Goal: Task Accomplishment & Management: Manage account settings

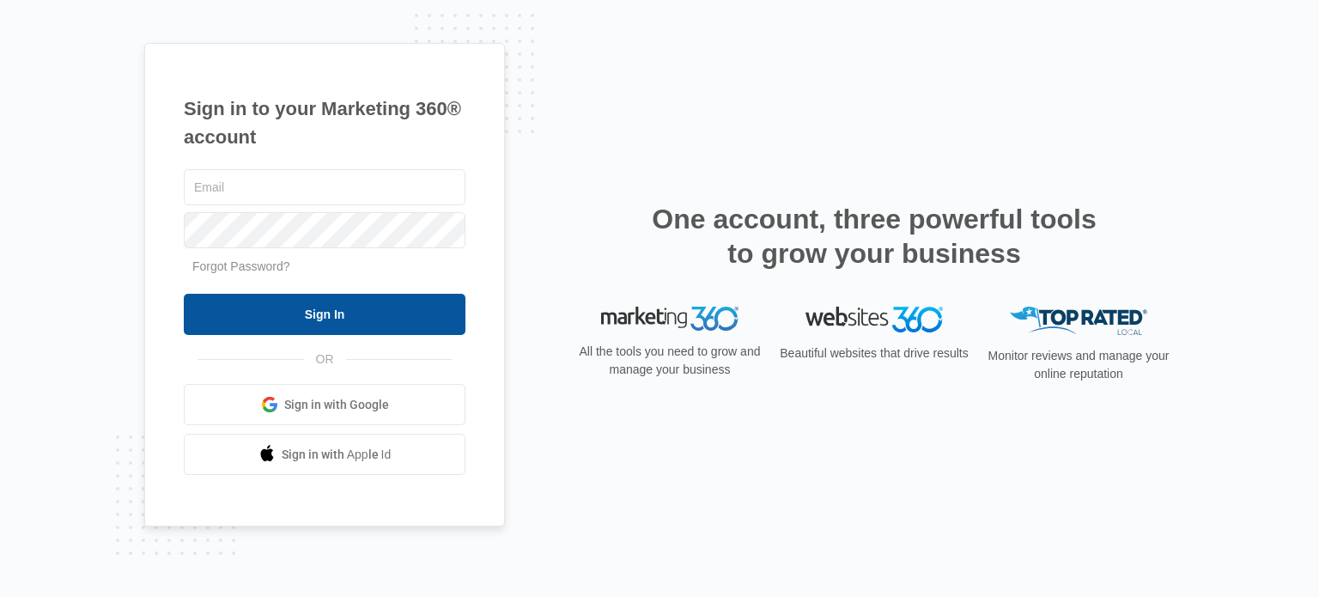
type input "[PERSON_NAME][EMAIL_ADDRESS][DOMAIN_NAME]"
click at [309, 319] on input "Sign In" at bounding box center [325, 314] width 282 height 41
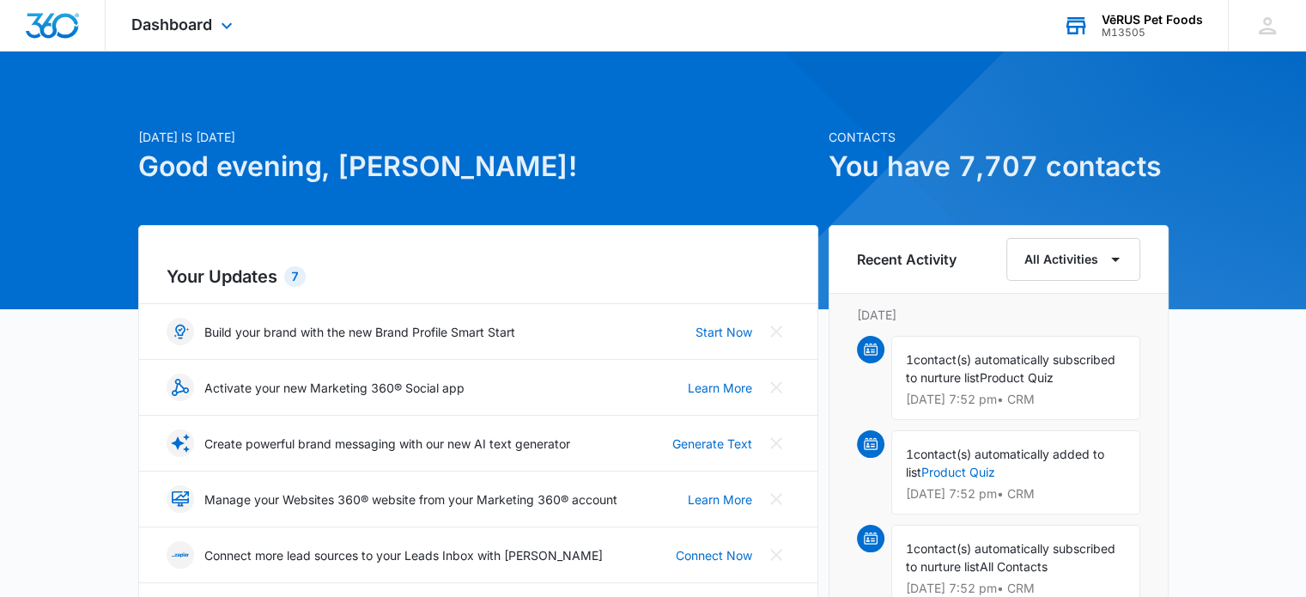
click at [1120, 19] on div "VēRUS Pet Foods" at bounding box center [1152, 20] width 101 height 14
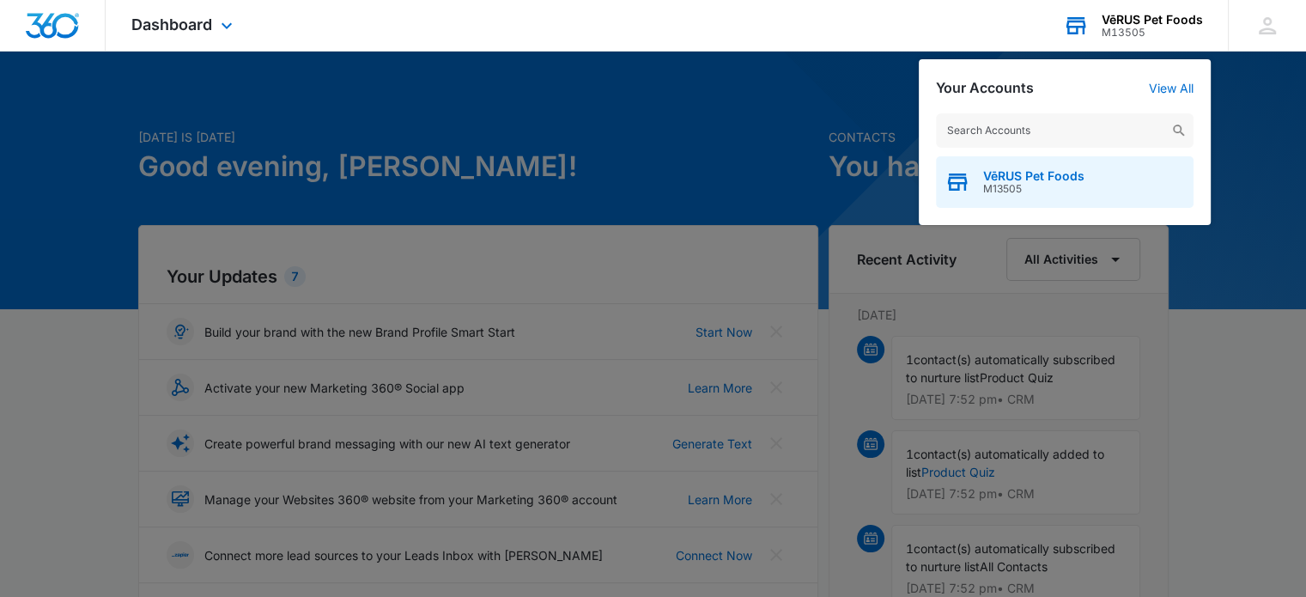
click at [1024, 174] on span "VēRUS Pet Foods" at bounding box center [1033, 176] width 101 height 14
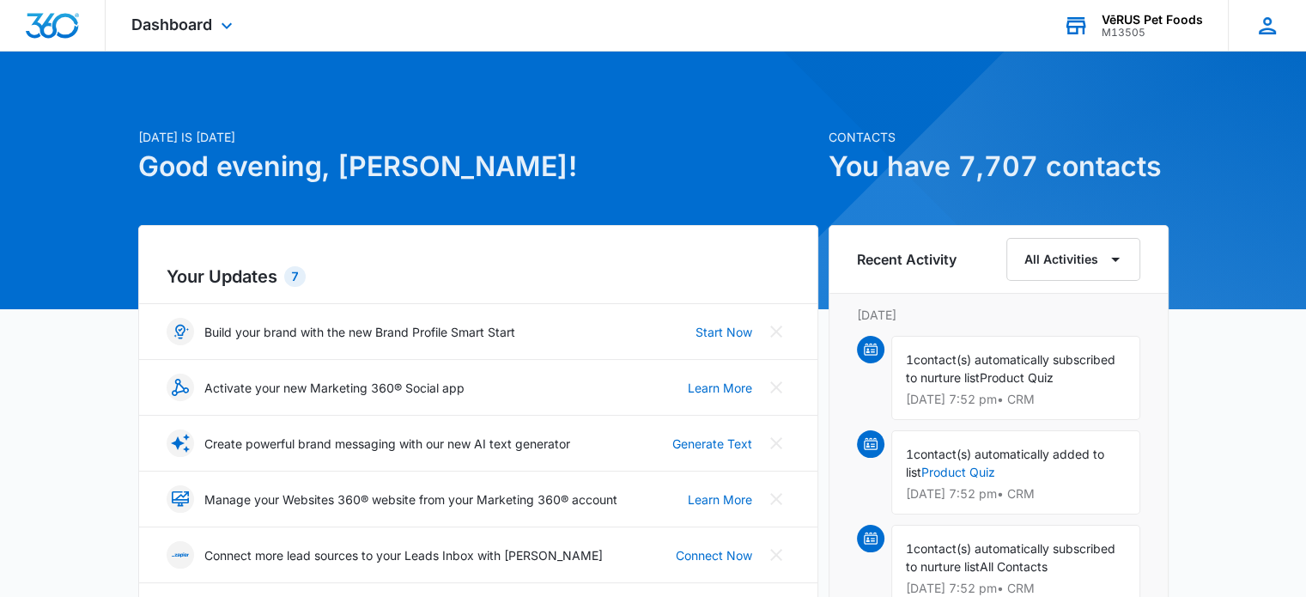
click at [1267, 22] on icon at bounding box center [1268, 26] width 26 height 26
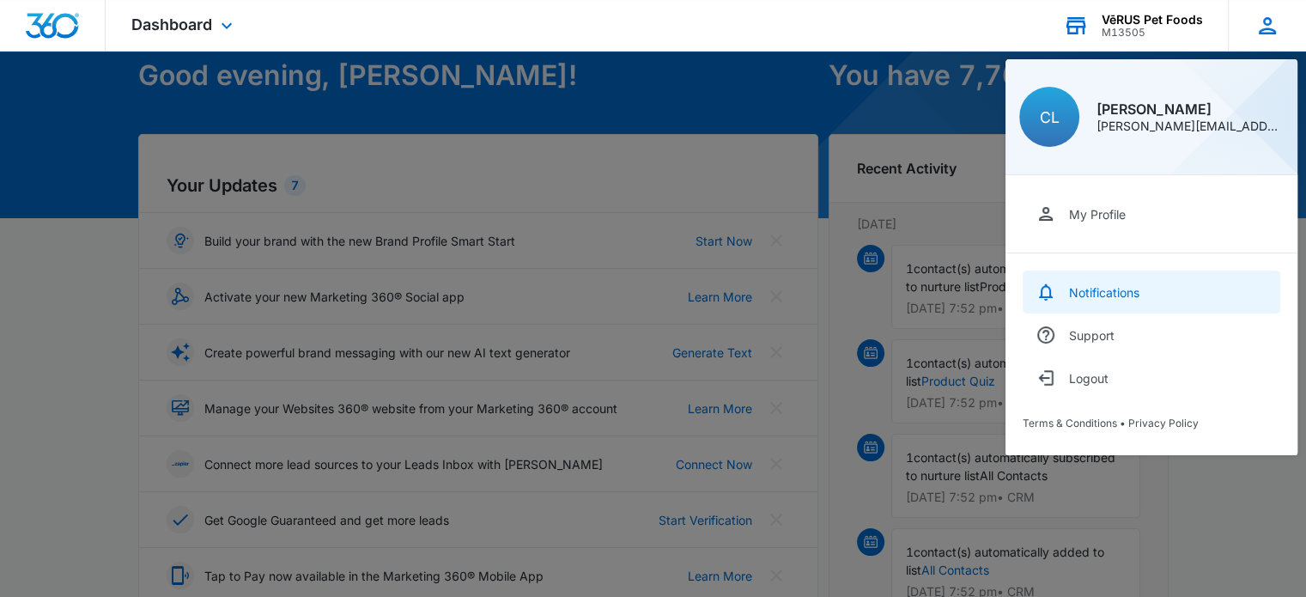
scroll to position [102, 0]
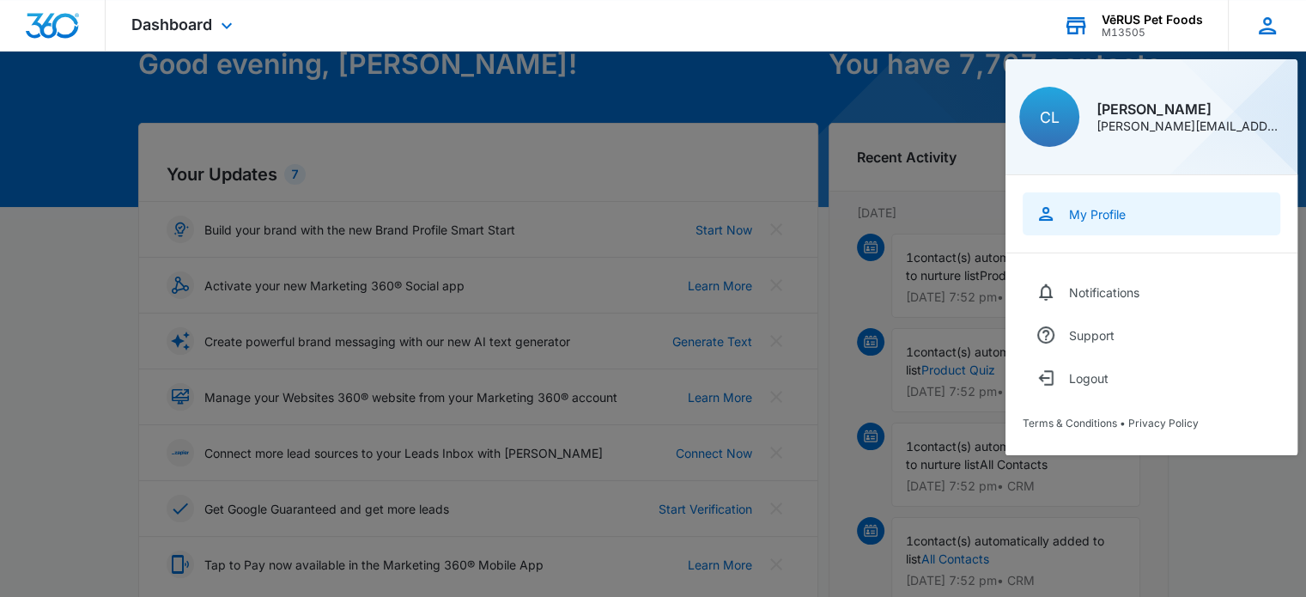
click at [1104, 209] on div "My Profile" at bounding box center [1097, 214] width 57 height 15
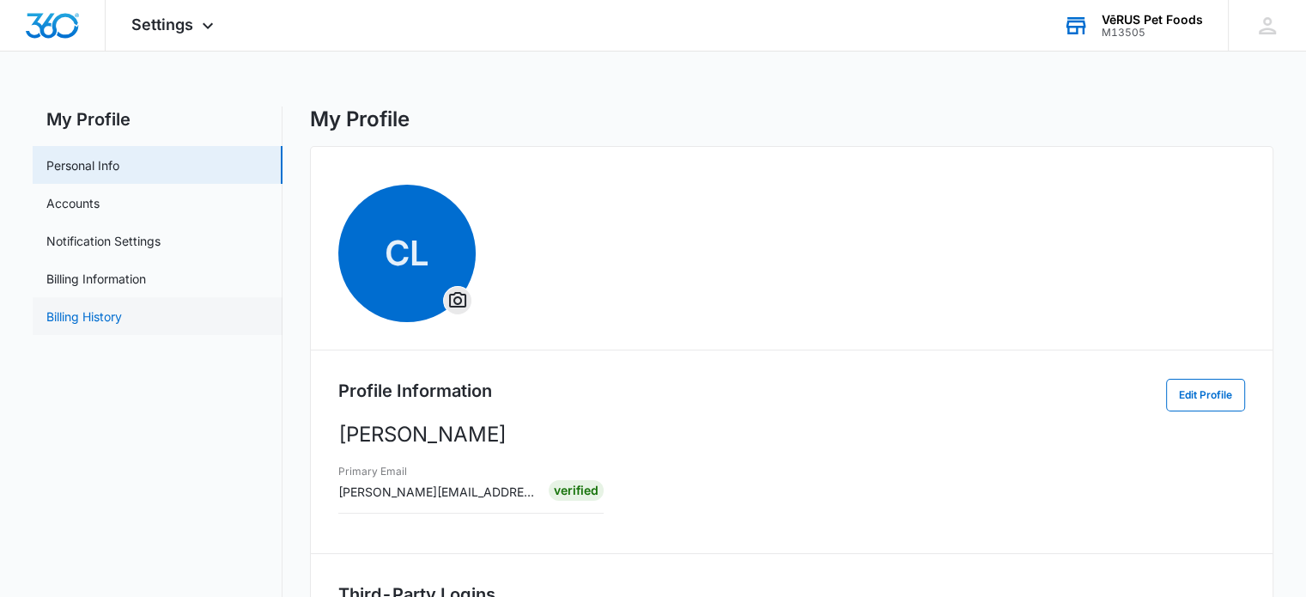
click at [106, 312] on link "Billing History" at bounding box center [84, 316] width 76 height 18
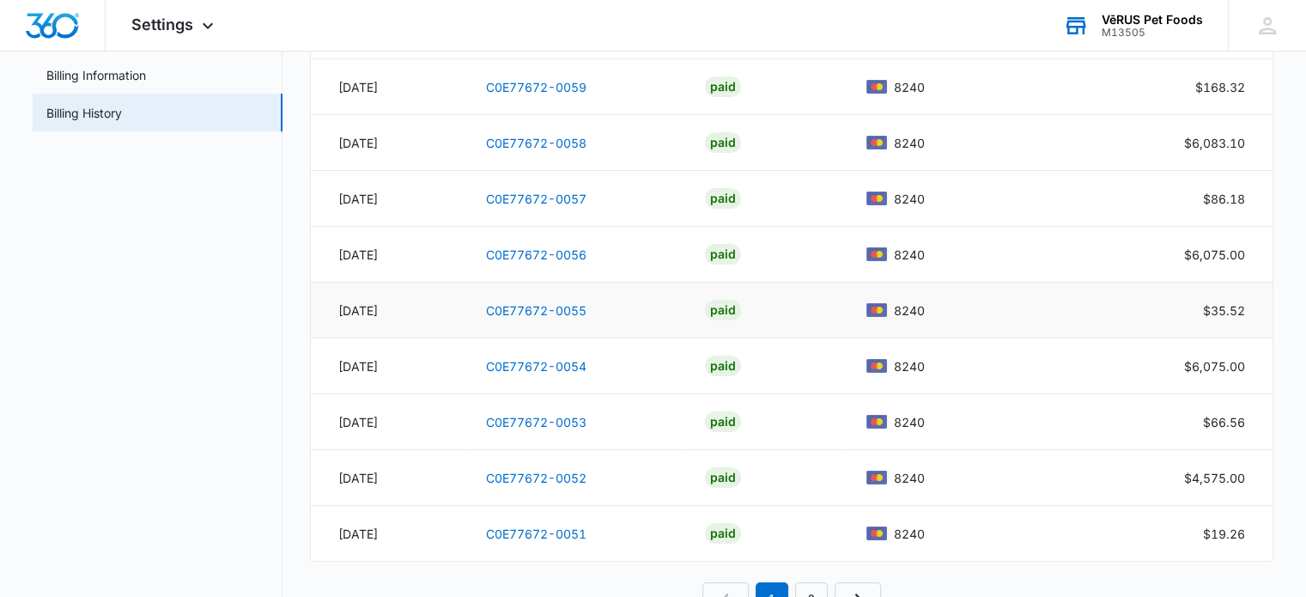
scroll to position [260, 0]
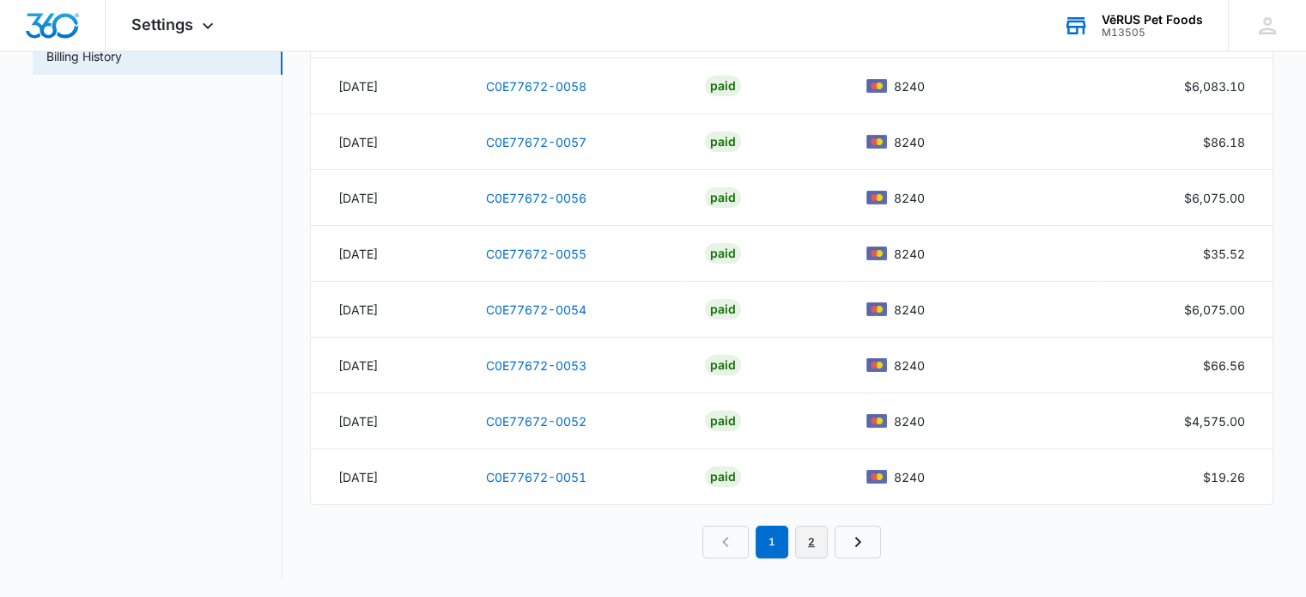
click at [807, 528] on link "2" at bounding box center [811, 542] width 33 height 33
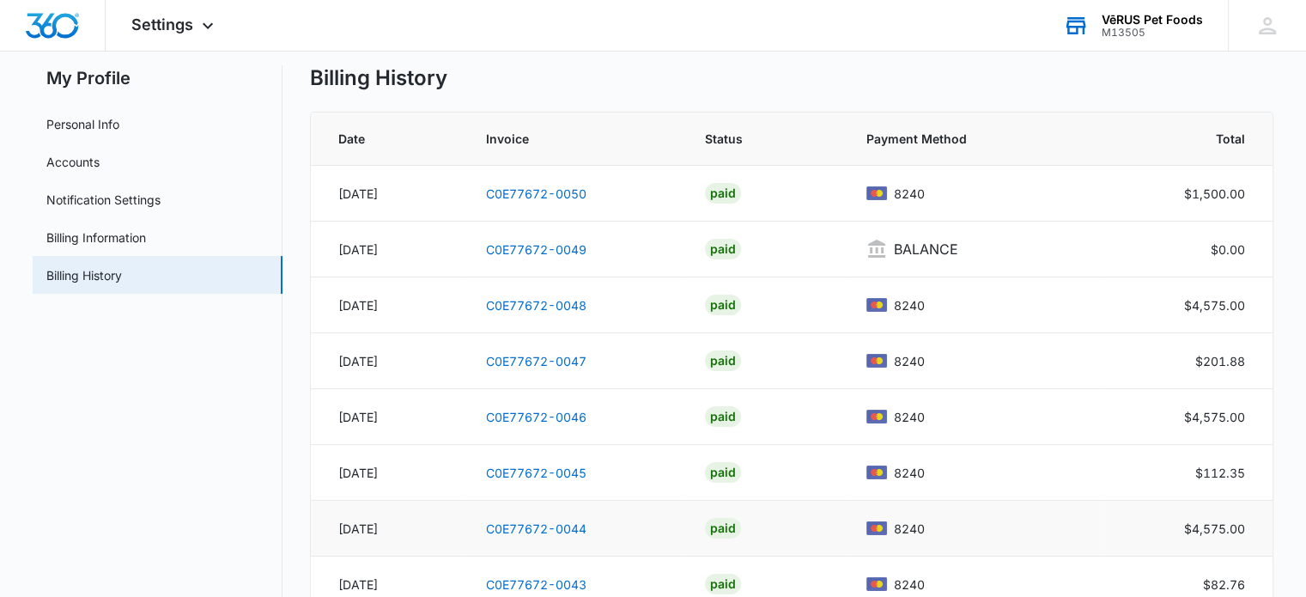
scroll to position [30, 0]
